Goal: Information Seeking & Learning: Learn about a topic

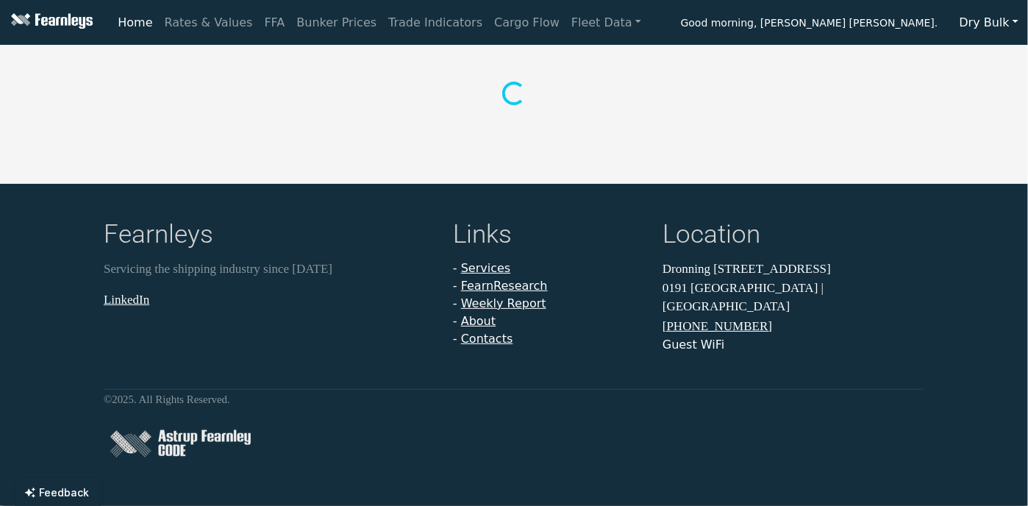
click at [981, 21] on button "Dry Bulk" at bounding box center [989, 23] width 78 height 28
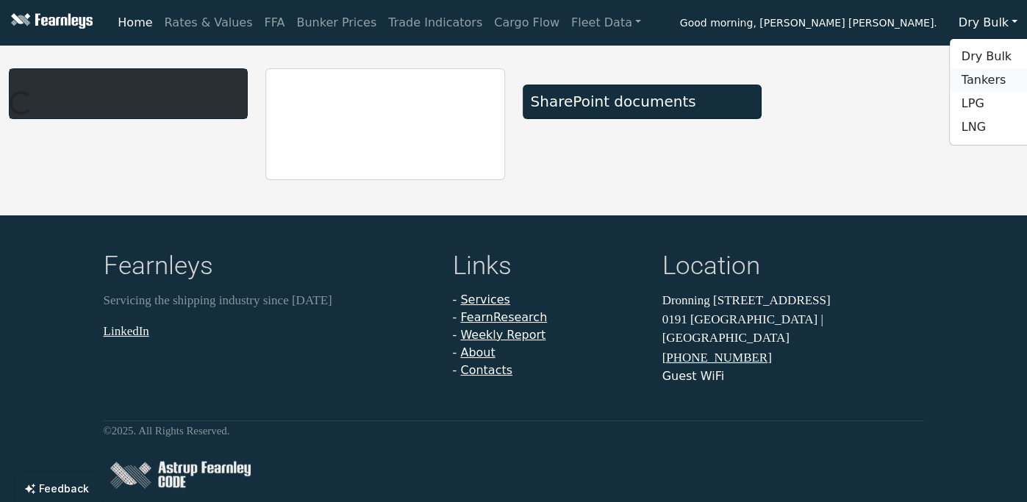
click at [989, 75] on link "Tankers" at bounding box center [1008, 80] width 116 height 24
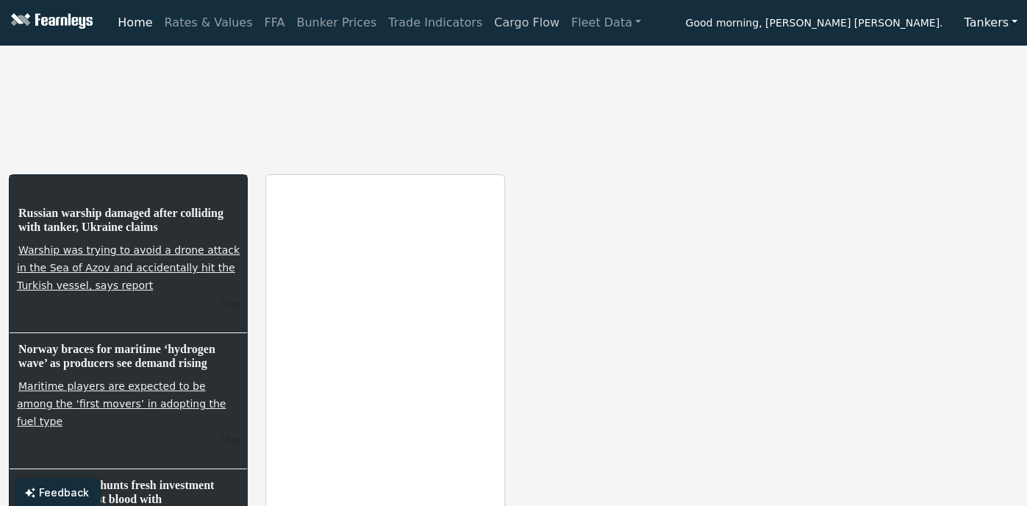
click at [488, 26] on link "Cargo Flow" at bounding box center [526, 22] width 77 height 29
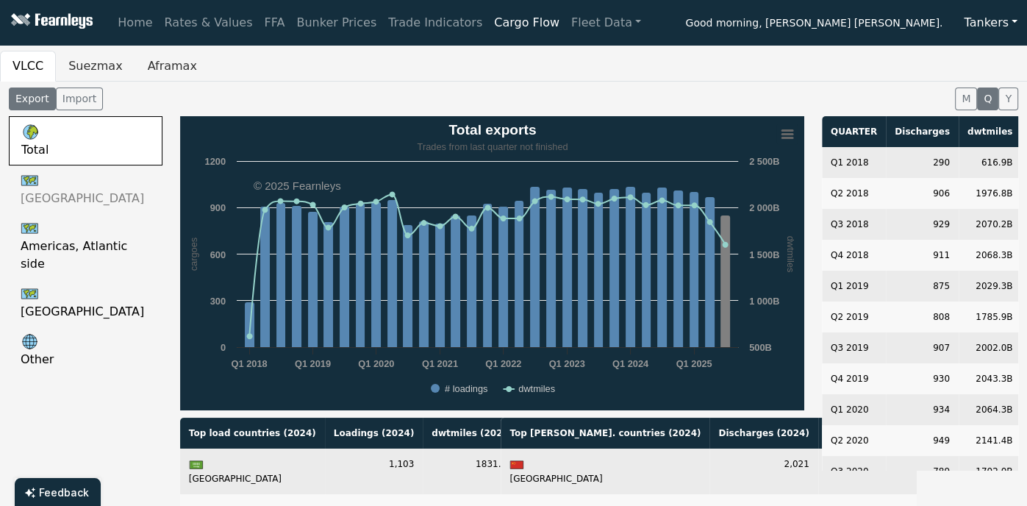
click at [79, 200] on Gulf-QUARTER-export "[GEOGRAPHIC_DATA]" at bounding box center [86, 189] width 154 height 48
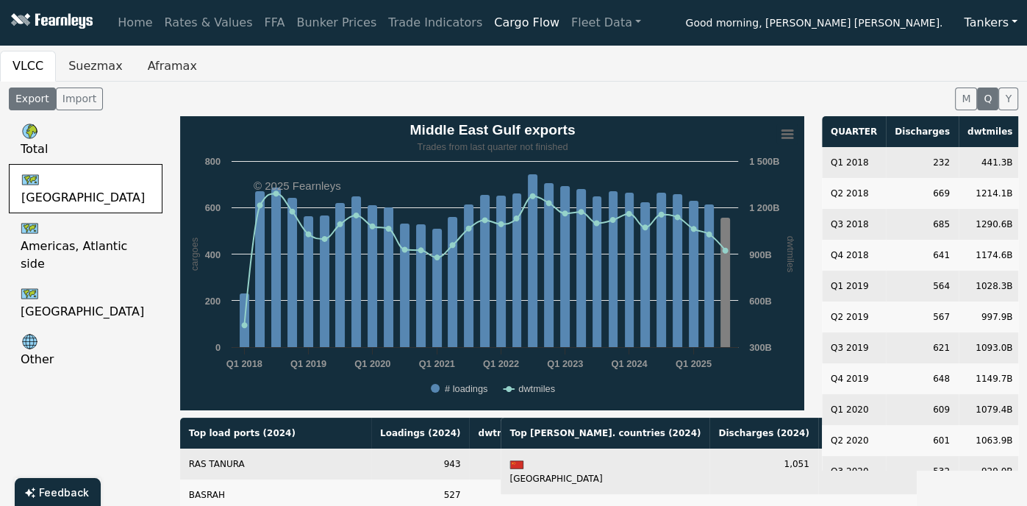
scroll to position [59, 0]
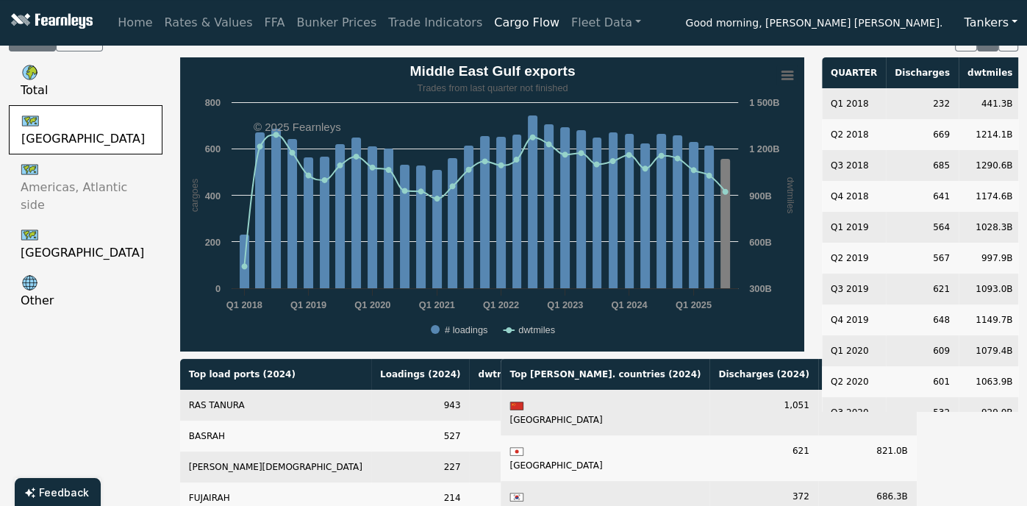
click at [85, 190] on side-QUARTER-export "Americas, Atlantic side" at bounding box center [86, 186] width 154 height 65
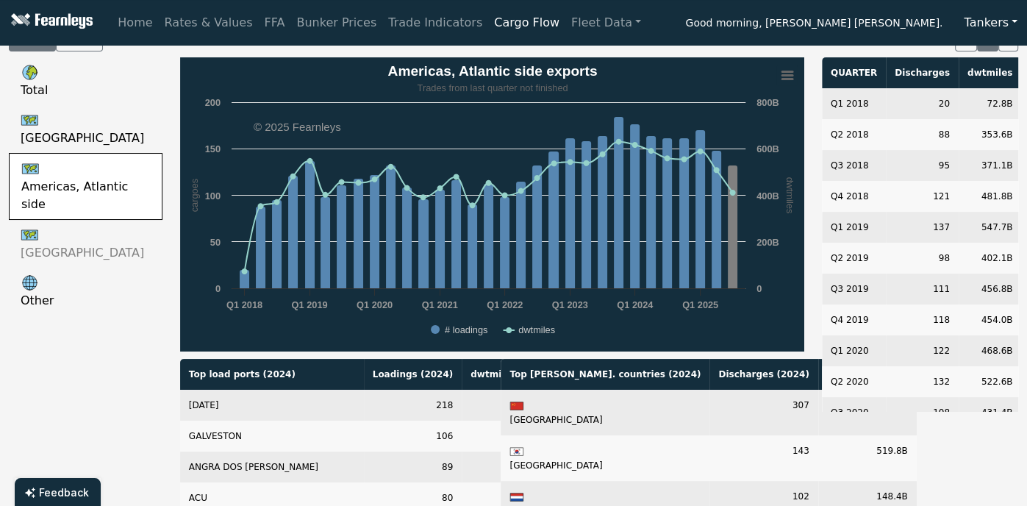
click at [68, 236] on Africa-QUARTER-export "[GEOGRAPHIC_DATA]" at bounding box center [86, 244] width 154 height 48
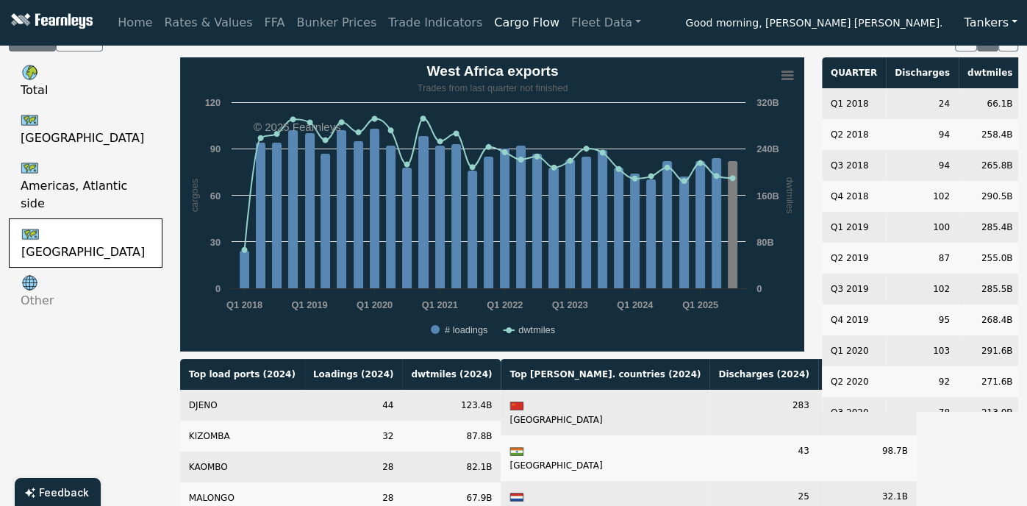
scroll to position [0, 0]
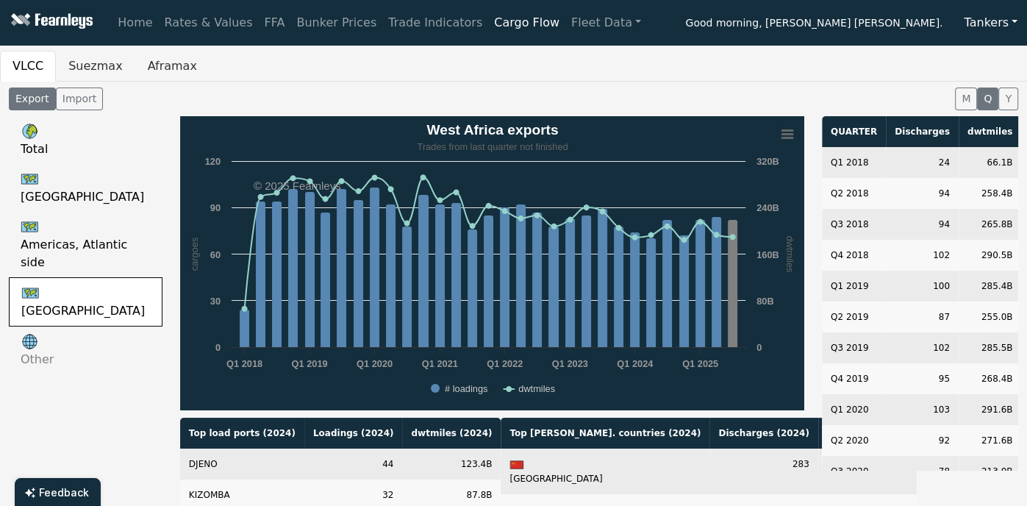
click at [56, 329] on link "Other" at bounding box center [86, 350] width 154 height 48
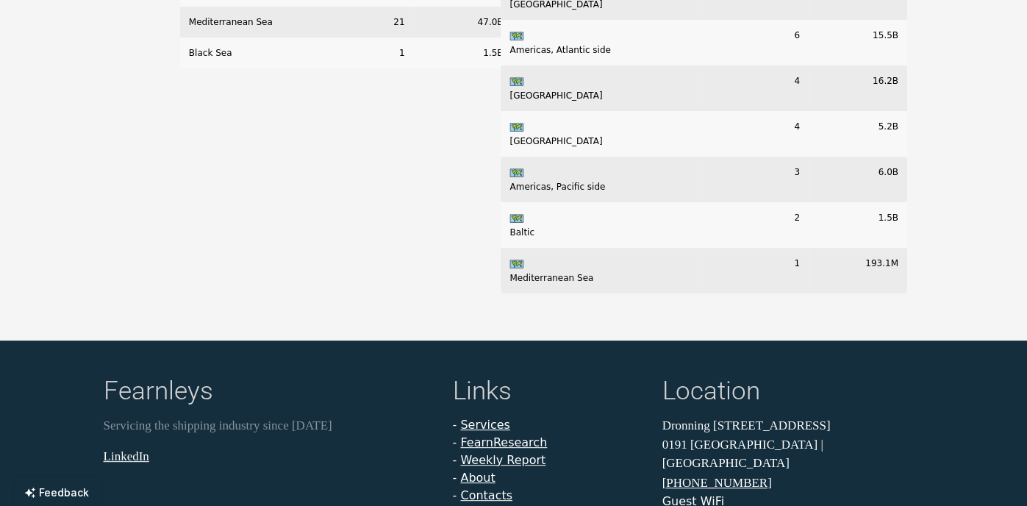
scroll to position [529, 0]
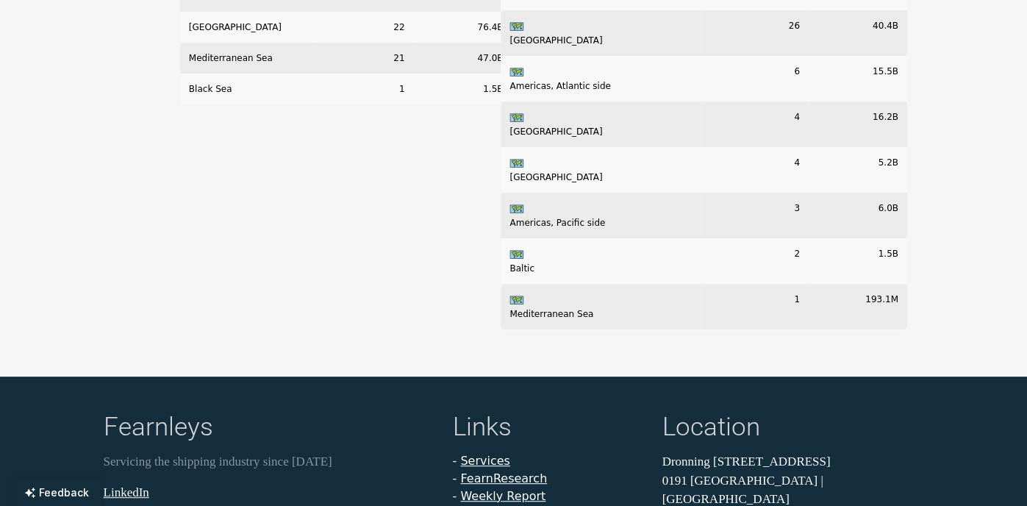
click at [223, 265] on div "Top load regions ( 2024 ) Loadings ( 2024 ) dwtmiles ( 2024 ) [GEOGRAPHIC_DATA]…" at bounding box center [331, 114] width 321 height 453
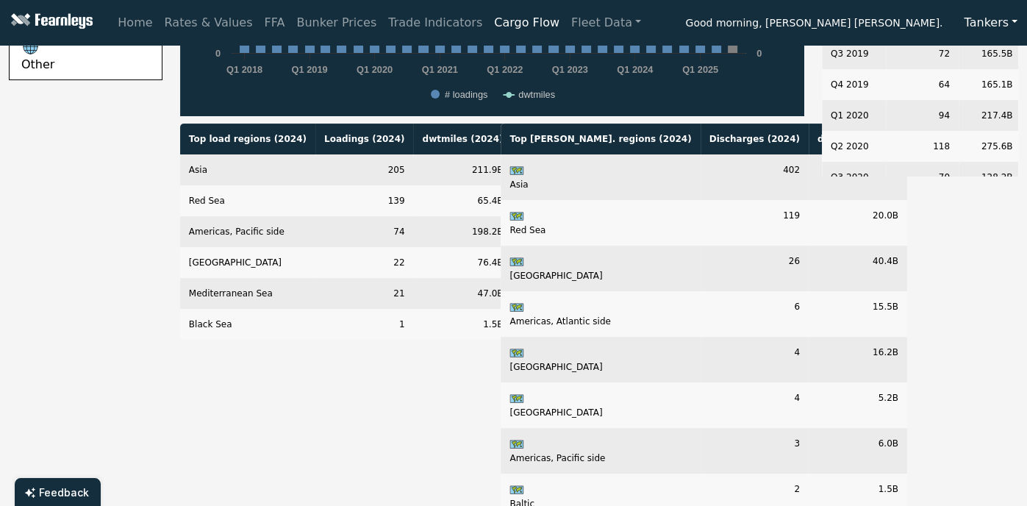
scroll to position [294, 0]
click at [100, 217] on div "Total [GEOGRAPHIC_DATA], Atlantic side [GEOGRAPHIC_DATA] Other" at bounding box center [85, 199] width 171 height 754
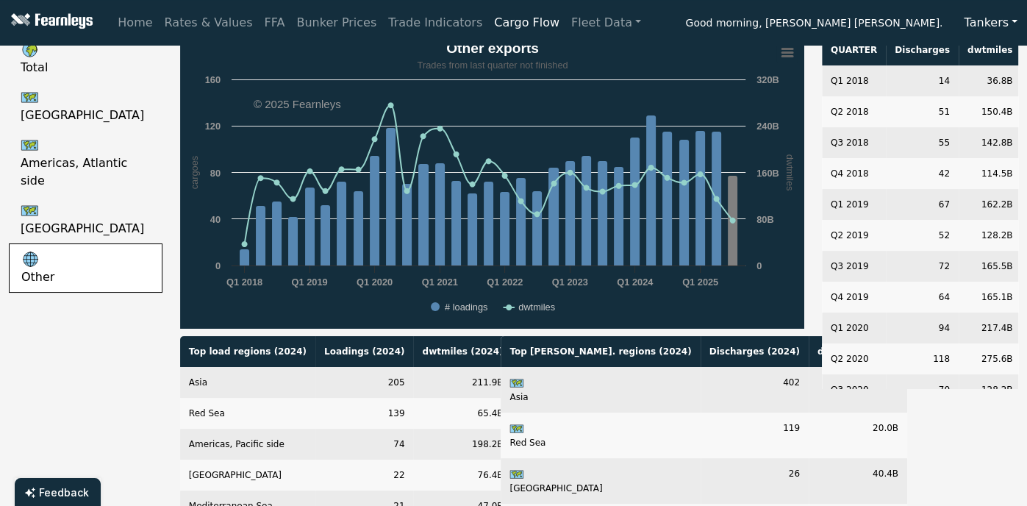
scroll to position [59, 0]
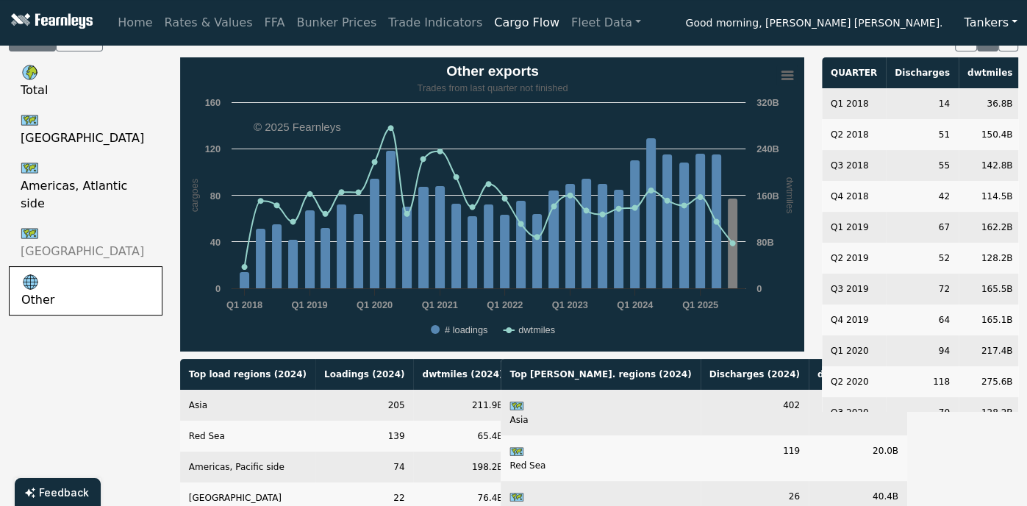
click at [94, 235] on Africa-QUARTER-export "[GEOGRAPHIC_DATA]" at bounding box center [86, 242] width 154 height 48
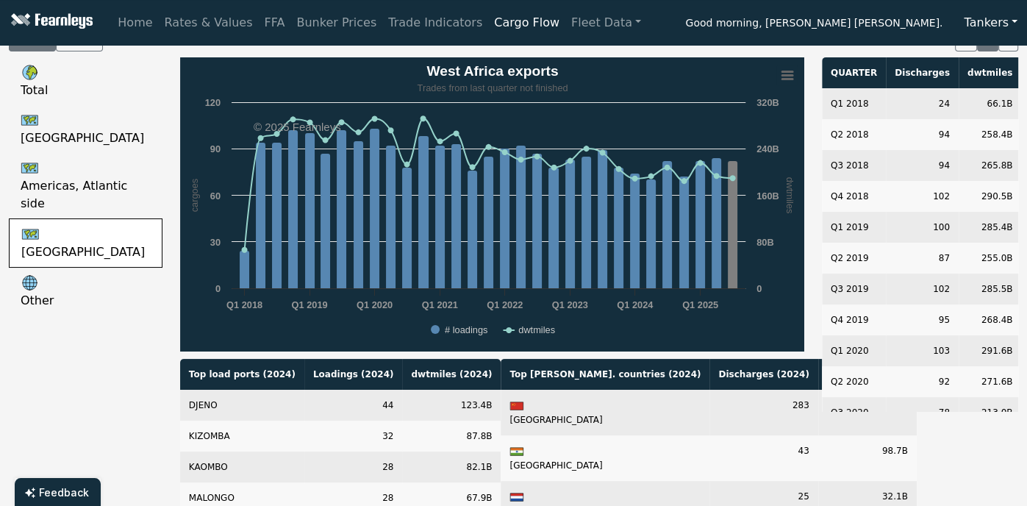
scroll to position [0, 0]
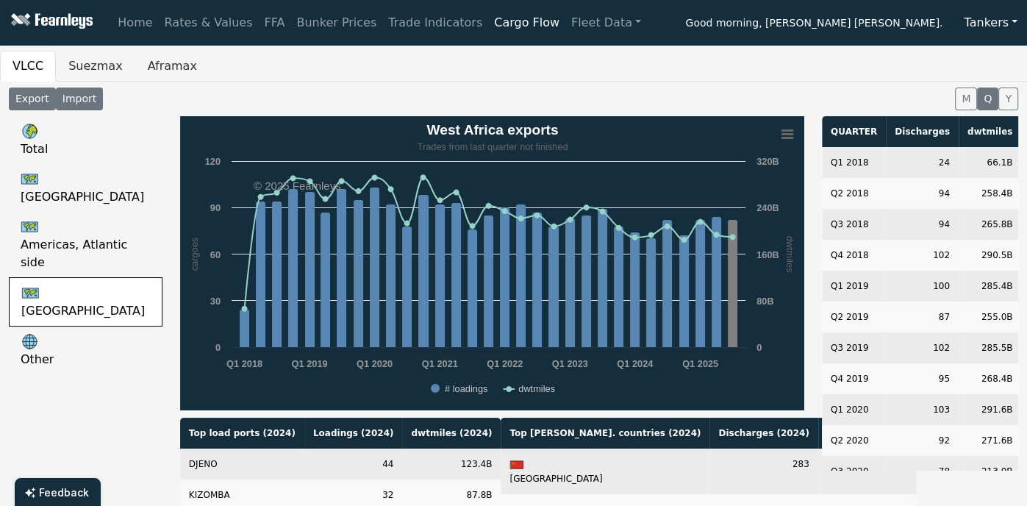
click at [65, 101] on button "Import" at bounding box center [79, 98] width 47 height 23
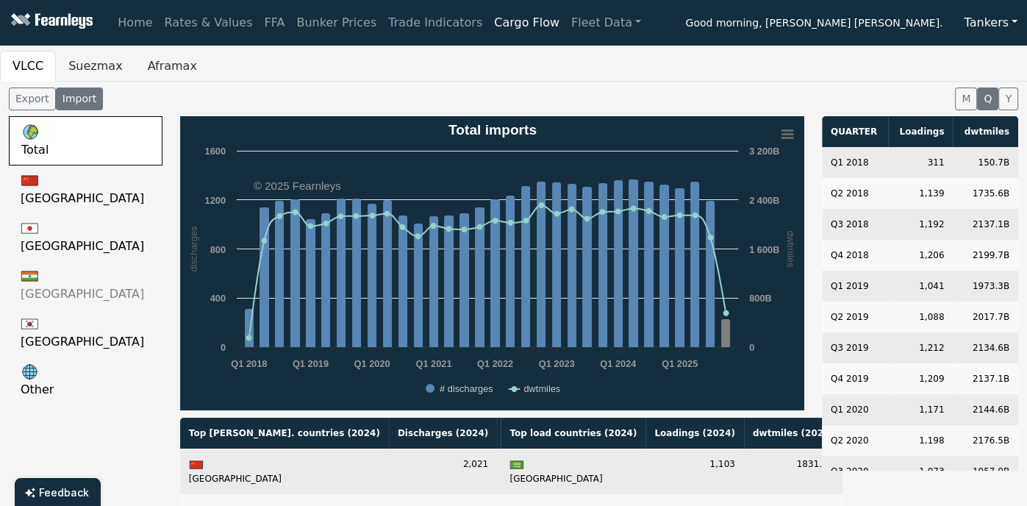
click at [30, 273] on img at bounding box center [30, 276] width 18 height 18
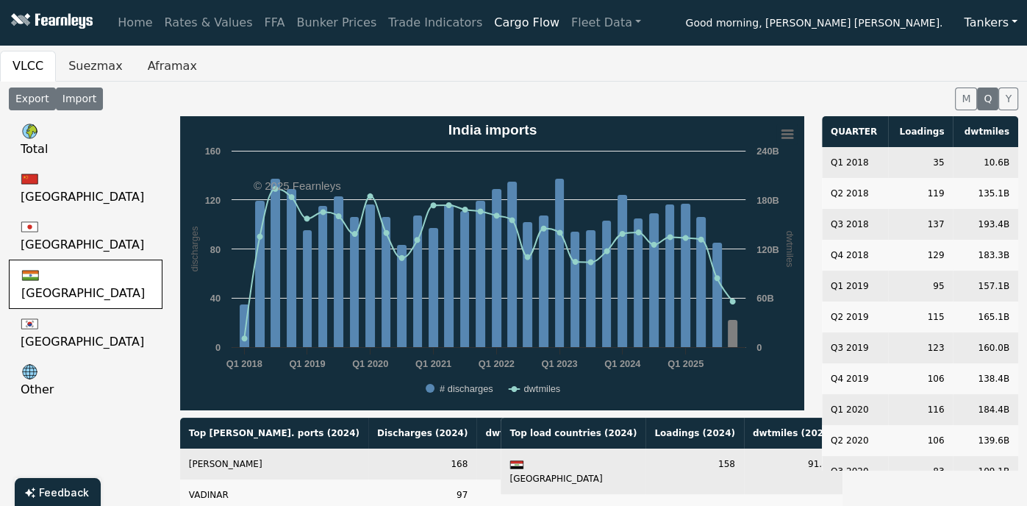
click at [34, 106] on button "Export" at bounding box center [32, 98] width 47 height 23
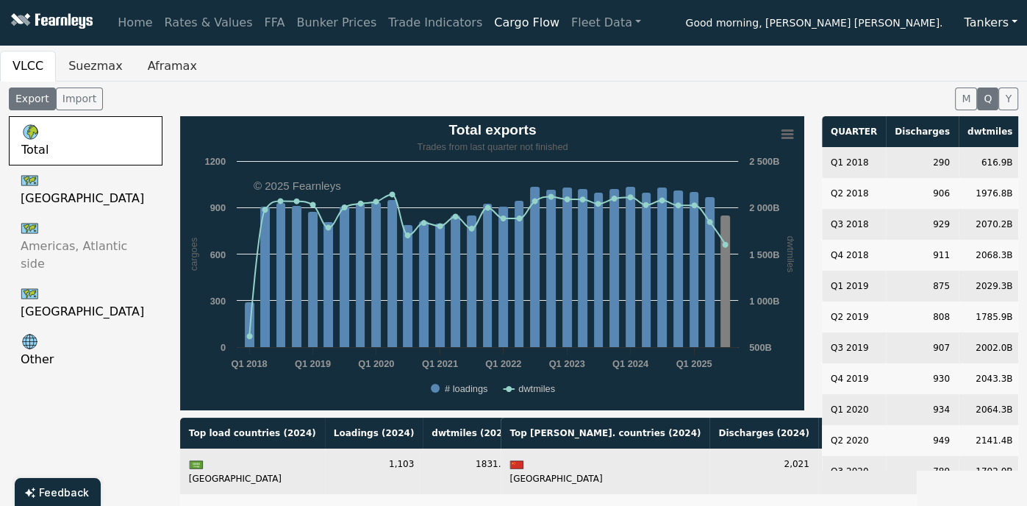
click at [66, 244] on side-QUARTER-export "Americas, Atlantic side" at bounding box center [86, 245] width 154 height 65
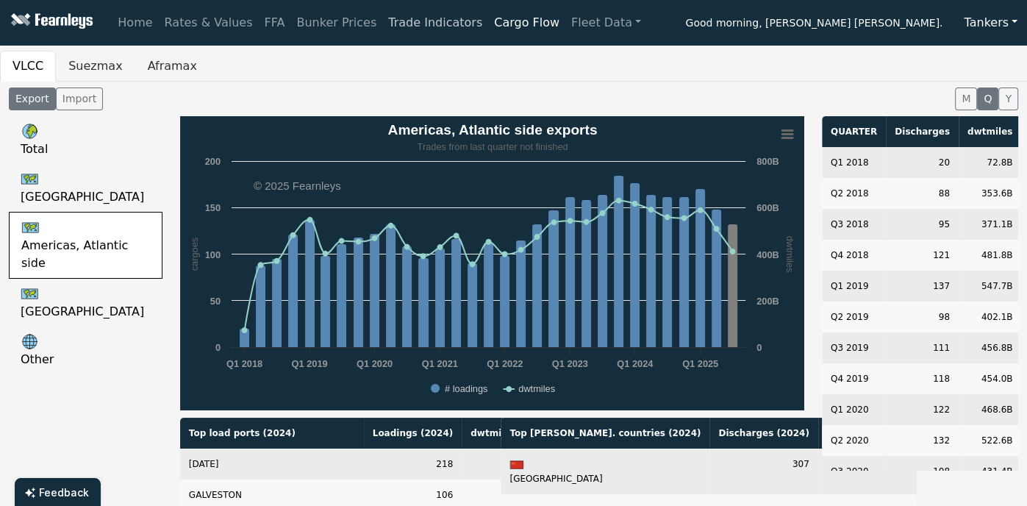
click at [382, 25] on link "Trade Indicators" at bounding box center [435, 22] width 106 height 29
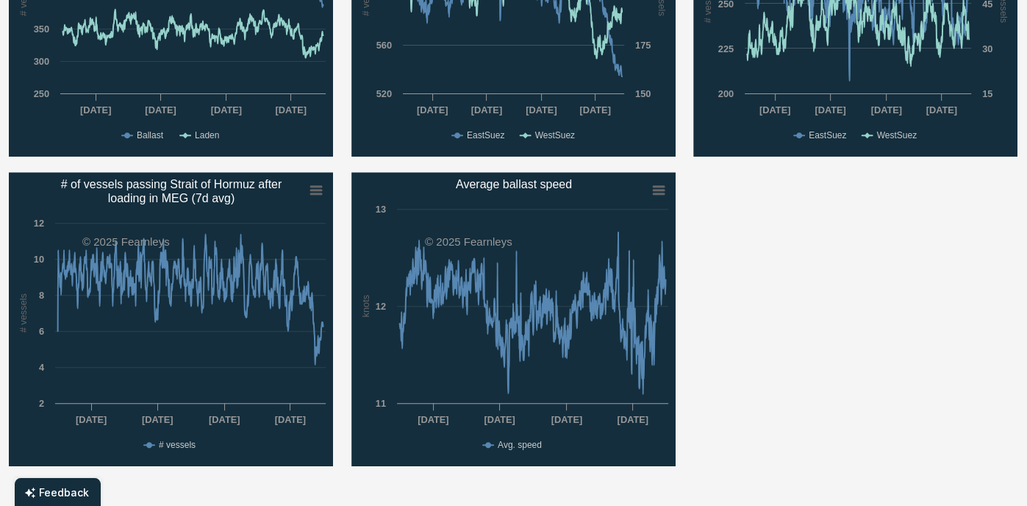
scroll to position [529, 0]
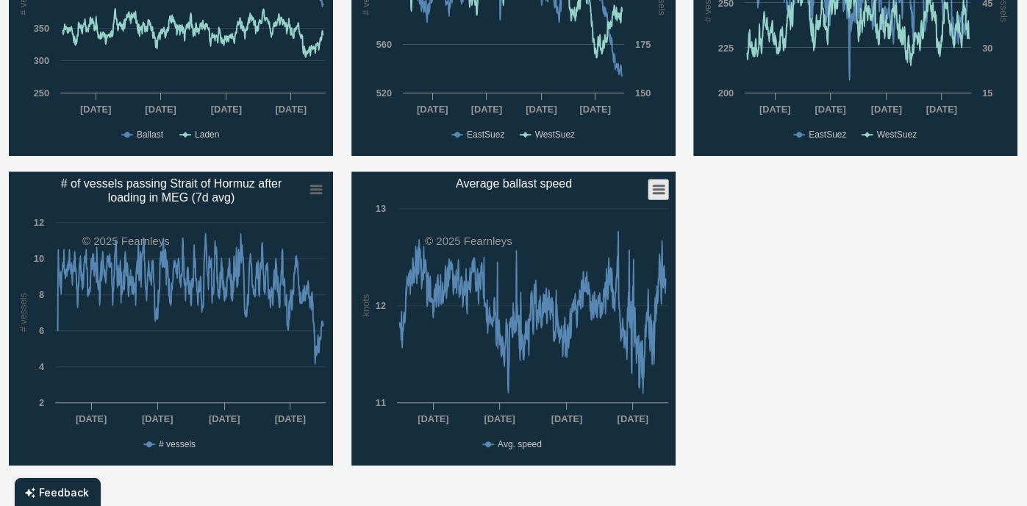
click at [656, 196] on rect "Average ballast speed" at bounding box center [658, 189] width 21 height 21
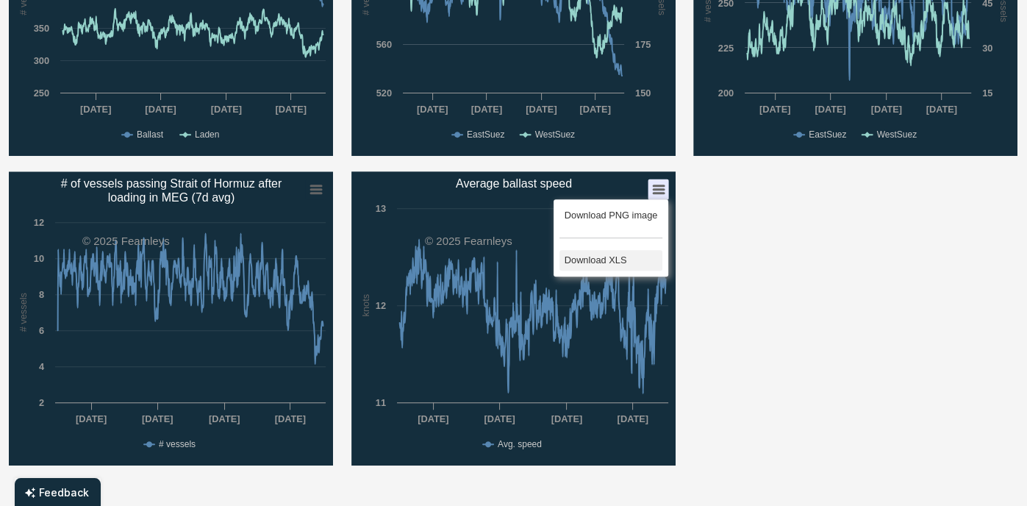
click at [613, 256] on li "Download XLS" at bounding box center [610, 260] width 102 height 21
